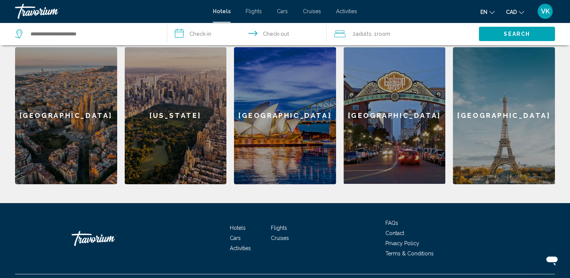
scroll to position [333, 0]
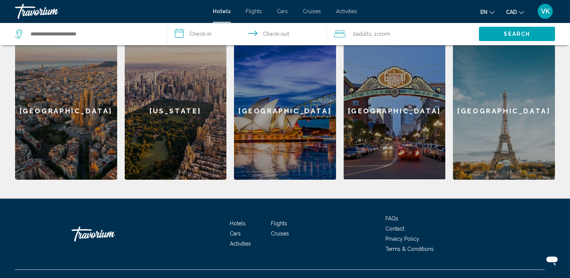
click at [544, 15] on div "VK" at bounding box center [545, 11] width 15 height 15
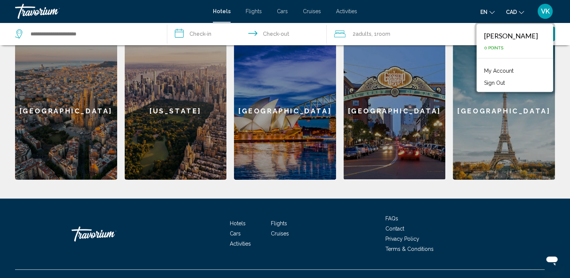
click at [41, 13] on div "Travorium" at bounding box center [52, 11] width 75 height 15
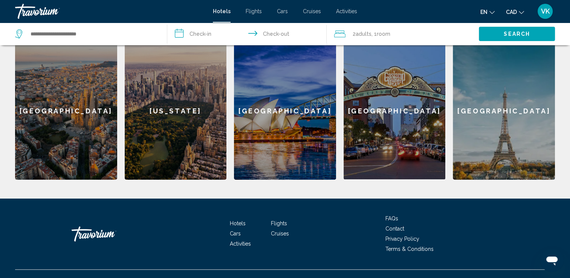
click at [41, 13] on div "Travorium" at bounding box center [52, 11] width 75 height 15
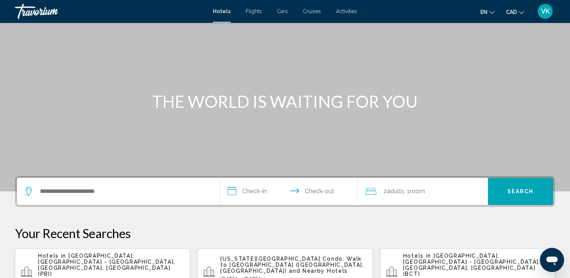
scroll to position [0, 0]
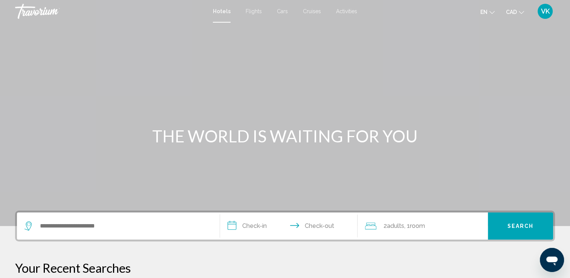
click at [254, 11] on span "Flights" at bounding box center [254, 11] width 16 height 6
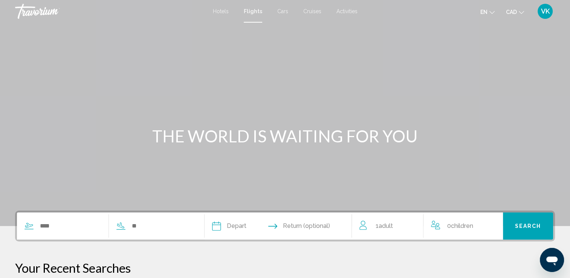
click at [285, 11] on span "Cars" at bounding box center [282, 11] width 11 height 6
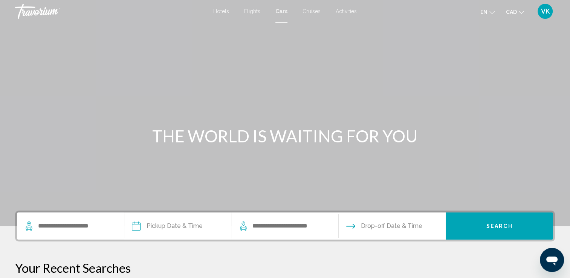
click at [313, 12] on span "Cruises" at bounding box center [312, 11] width 18 height 6
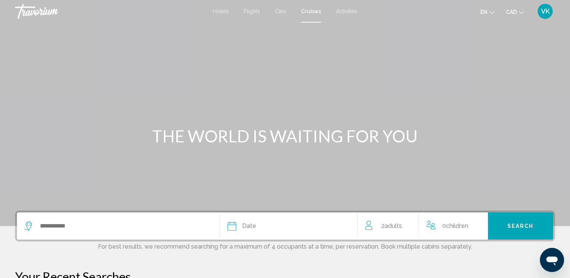
click at [340, 15] on div "Hotels Flights Cars Cruises Activities Hotels Flights Cars Cruises Activities e…" at bounding box center [285, 11] width 570 height 16
click at [343, 12] on span "Activities" at bounding box center [346, 11] width 21 height 6
